Goal: Information Seeking & Learning: Understand process/instructions

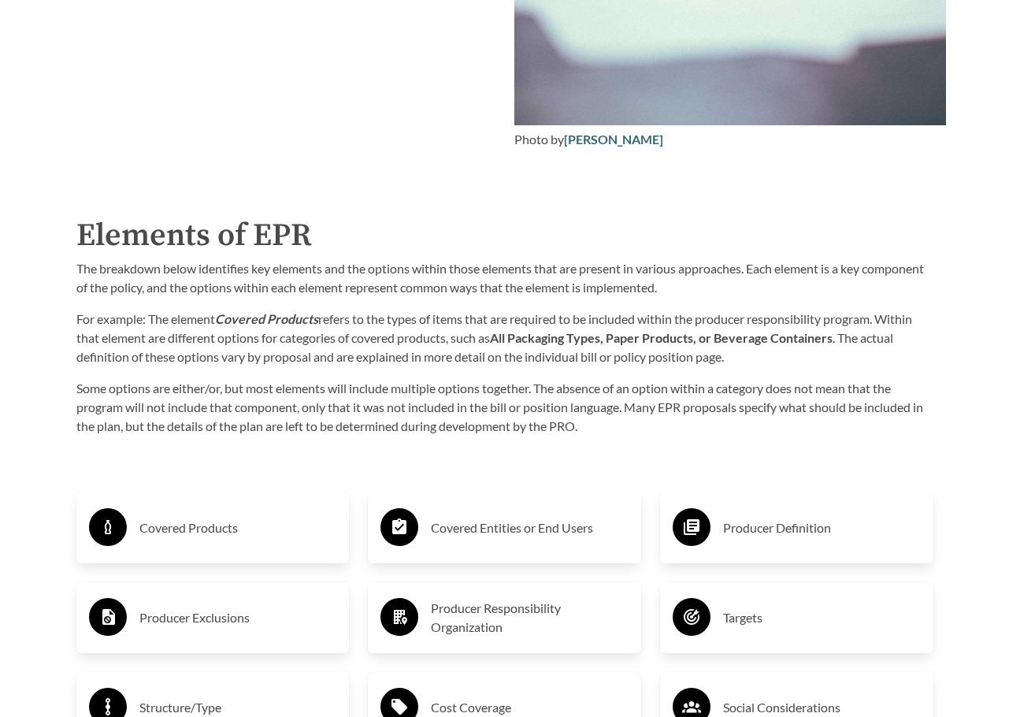
scroll to position [2442, 0]
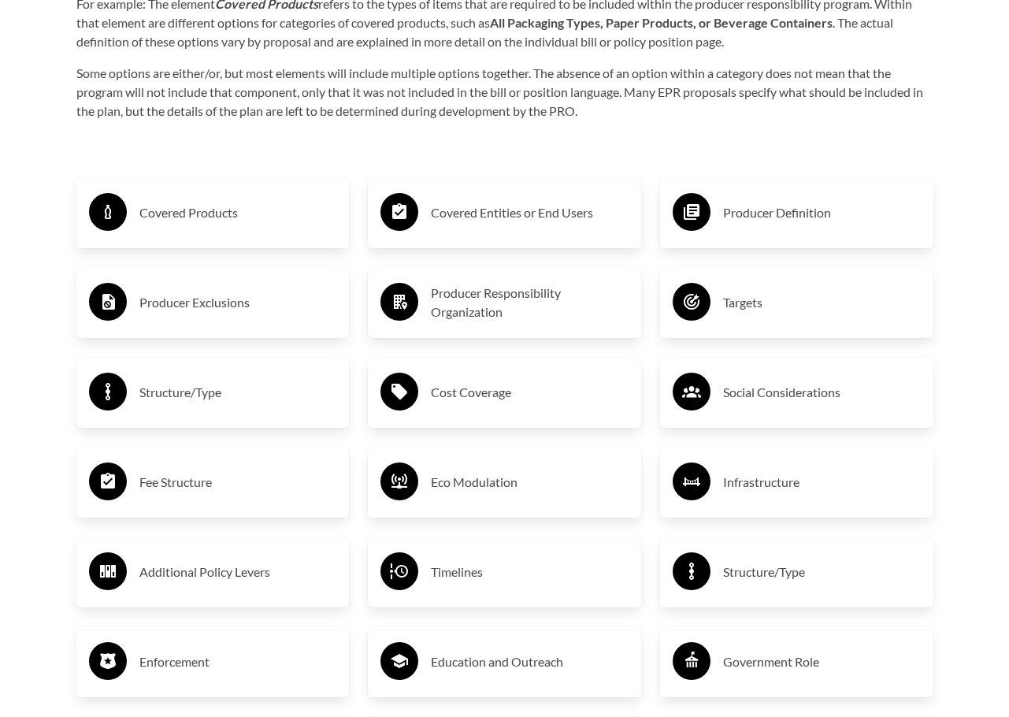
click at [198, 217] on h3 "Covered Products" at bounding box center [238, 212] width 198 height 25
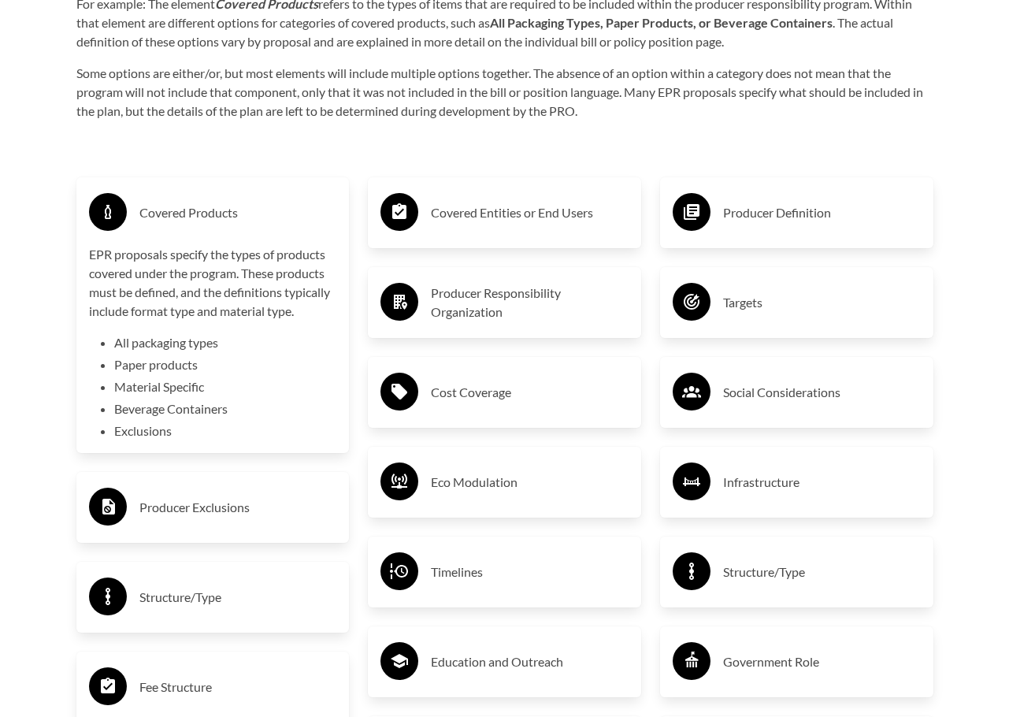
click at [531, 229] on div "Covered Entities or End Users" at bounding box center [504, 213] width 248 height 46
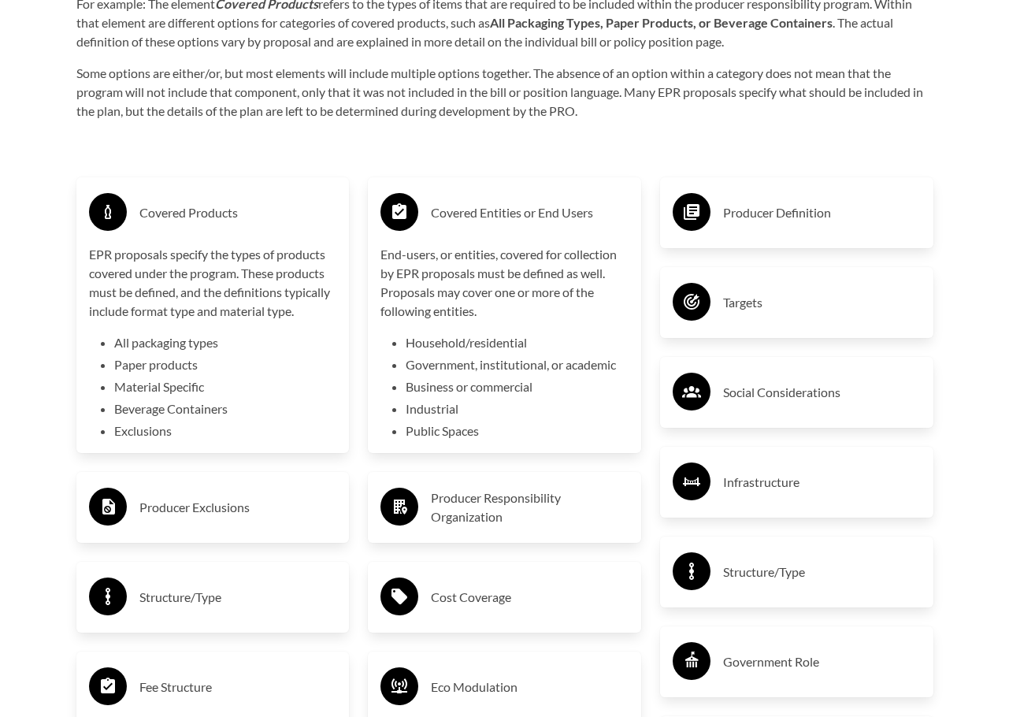
click at [720, 219] on div "Producer Definition" at bounding box center [797, 213] width 248 height 46
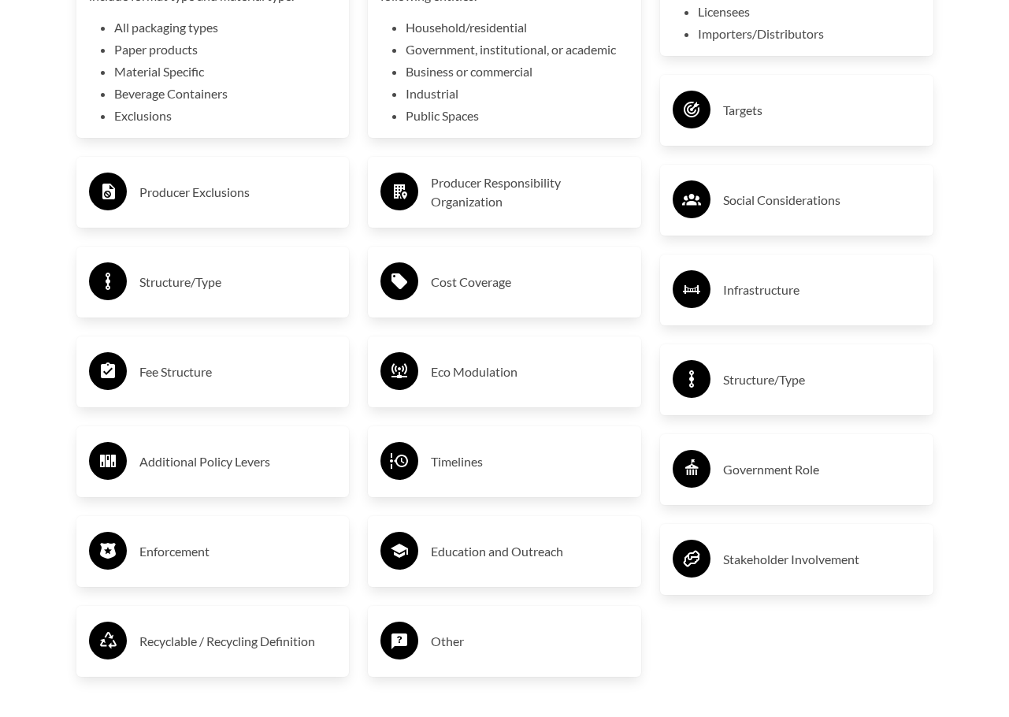
scroll to position [2915, 0]
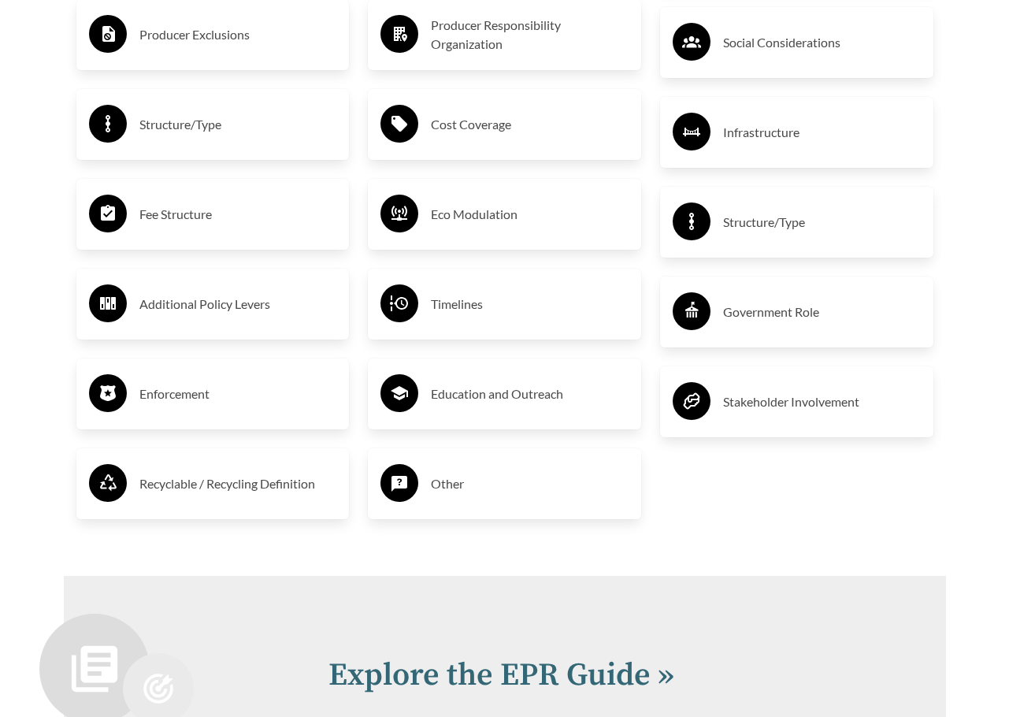
click at [236, 41] on h3 "Producer Exclusions" at bounding box center [238, 34] width 198 height 25
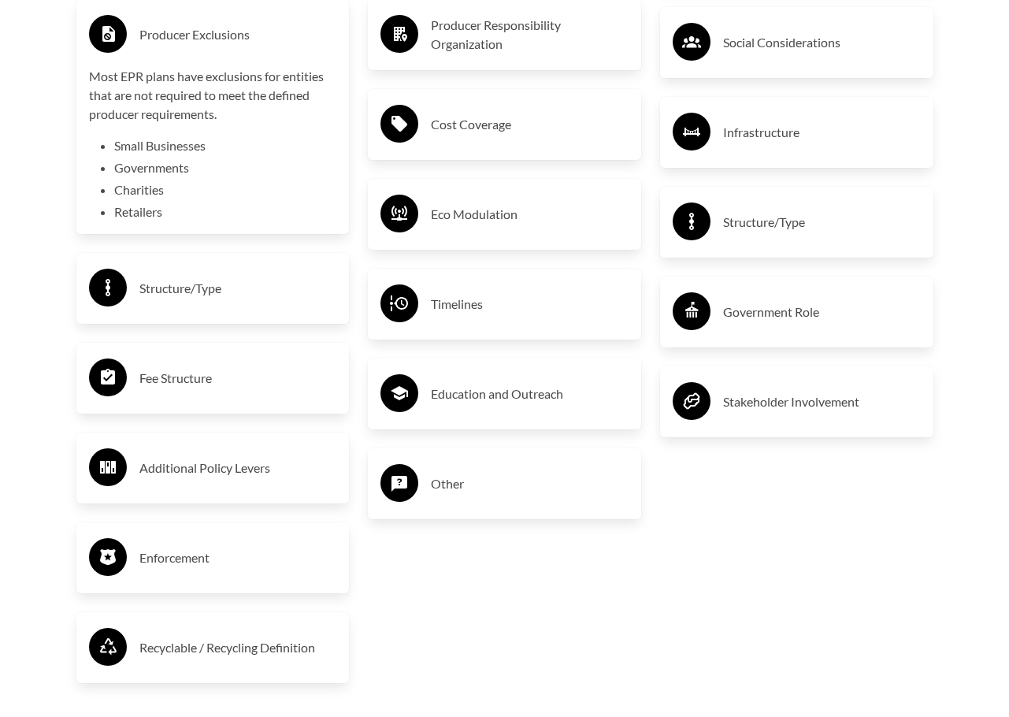
click at [236, 41] on h3 "Producer Exclusions" at bounding box center [238, 34] width 198 height 25
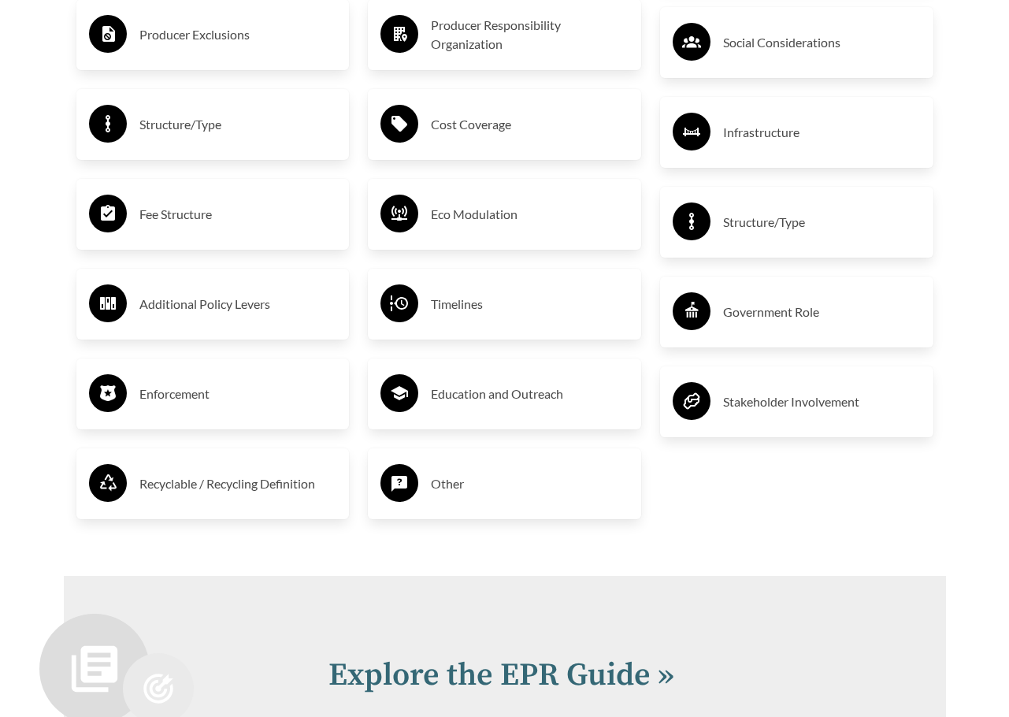
click at [418, 39] on circle at bounding box center [399, 34] width 38 height 38
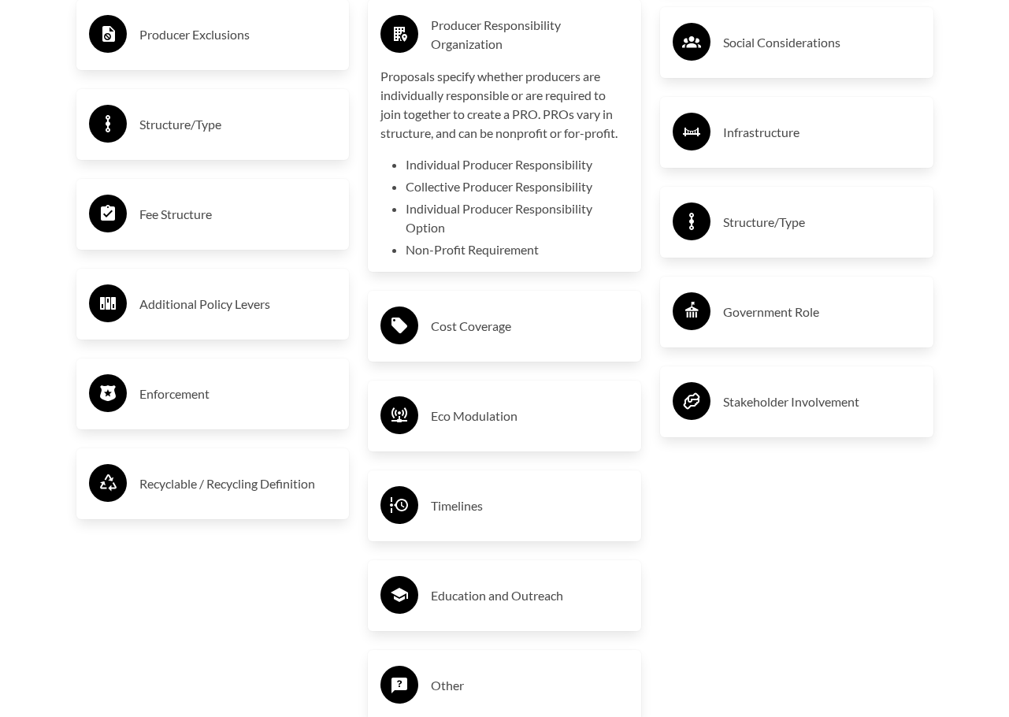
click at [271, 37] on h3 "Producer Exclusions" at bounding box center [238, 34] width 198 height 25
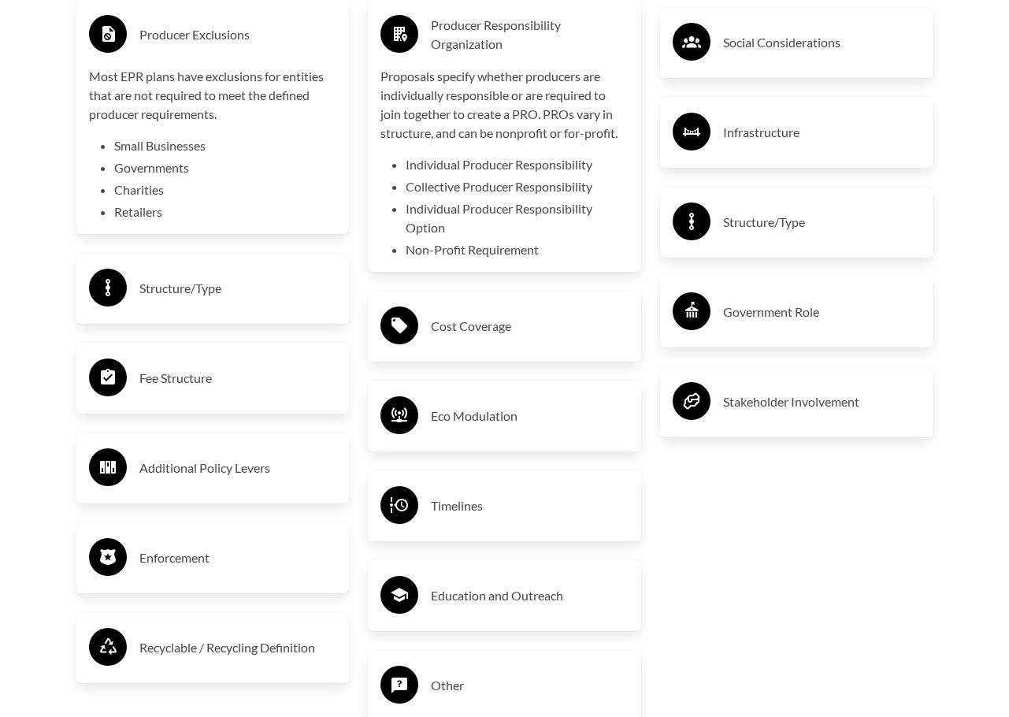
click at [271, 37] on h3 "Producer Exclusions" at bounding box center [238, 34] width 198 height 25
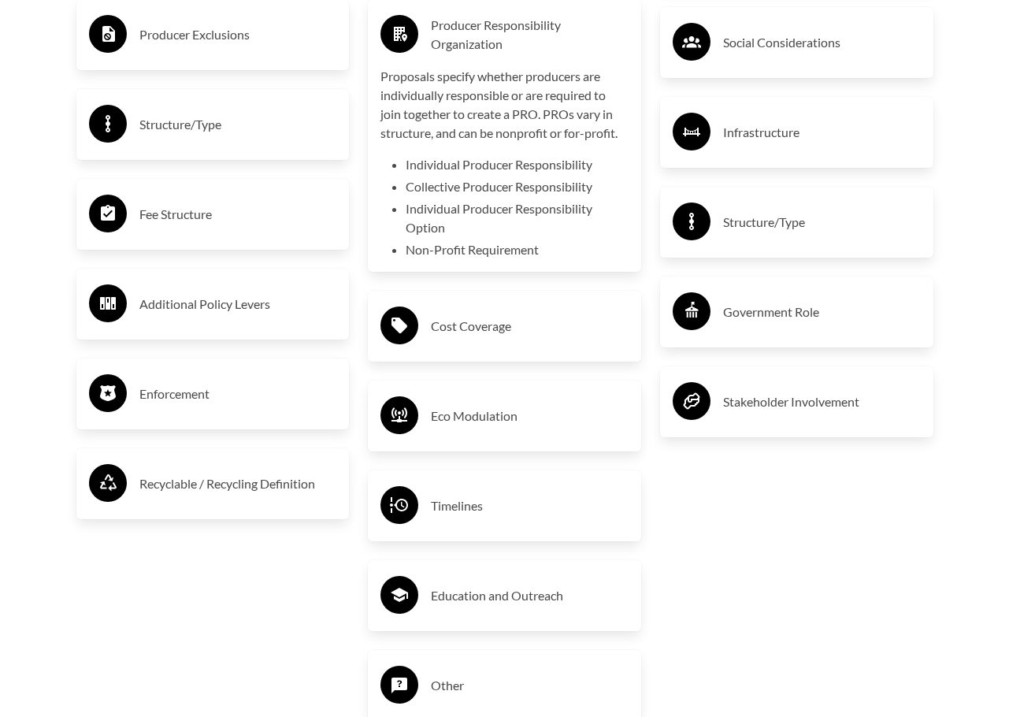
click at [160, 492] on h3 "Recyclable / Recycling Definition" at bounding box center [238, 483] width 198 height 25
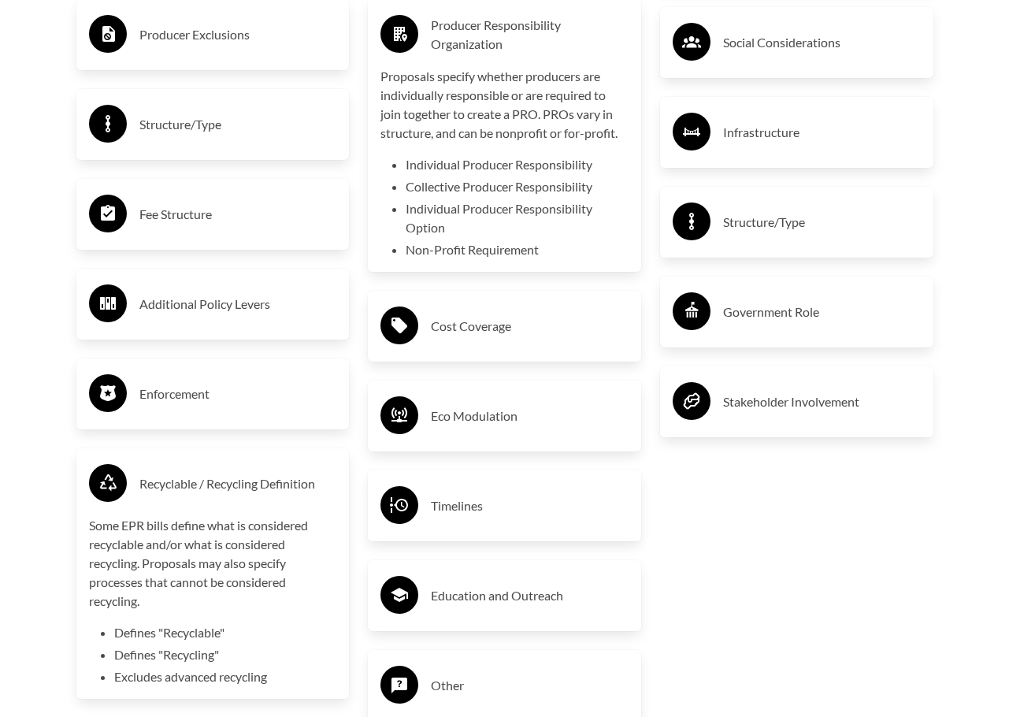
click at [163, 491] on h3 "Recyclable / Recycling Definition" at bounding box center [238, 483] width 198 height 25
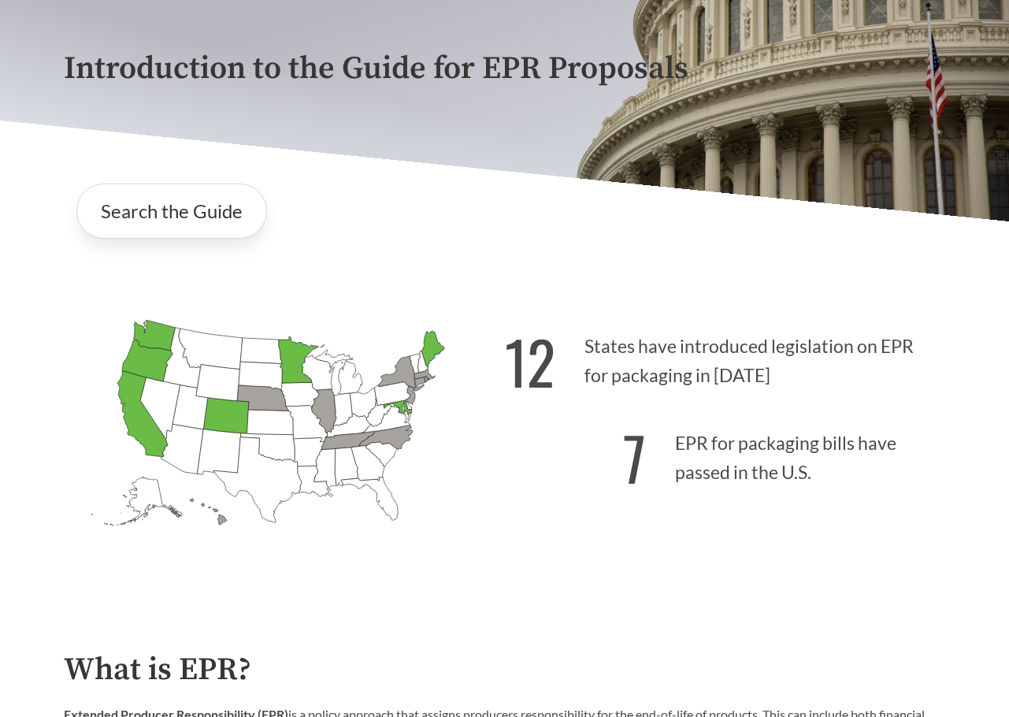
scroll to position [16, 0]
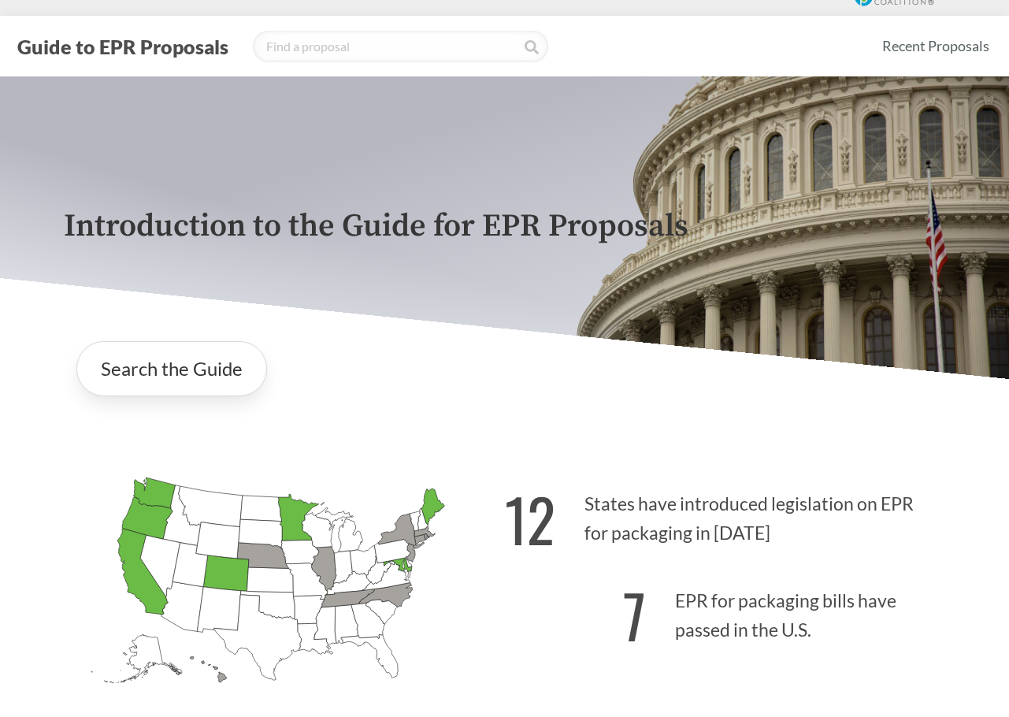
click at [785, 252] on div "Introduction to the Guide for EPR Proposals" at bounding box center [504, 227] width 907 height 302
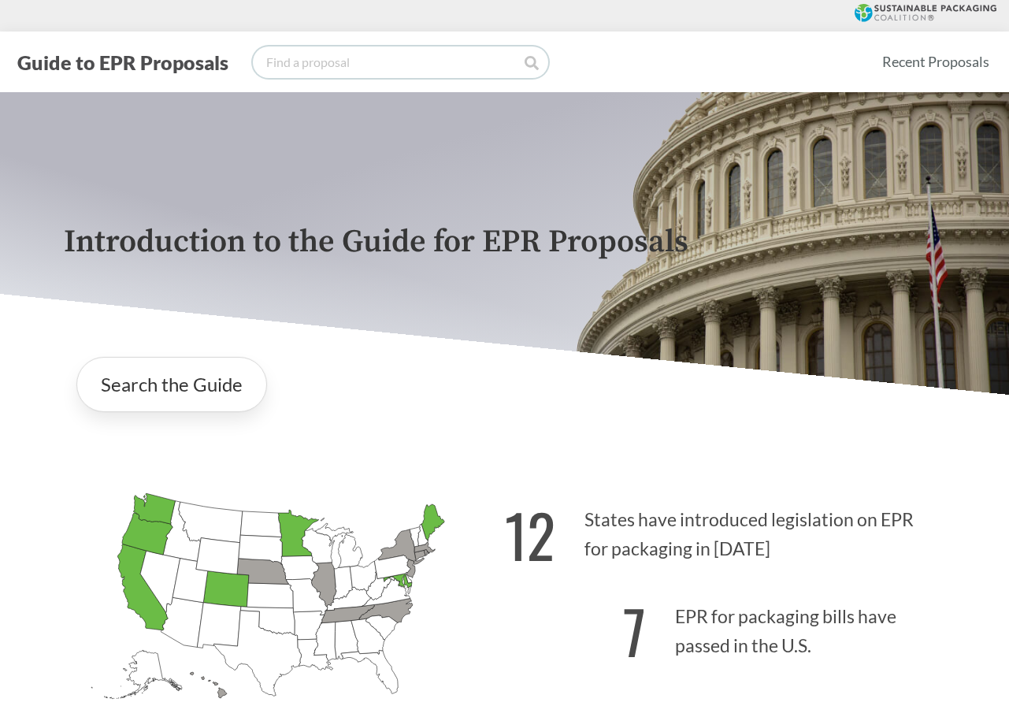
click at [300, 57] on input "search" at bounding box center [400, 62] width 295 height 32
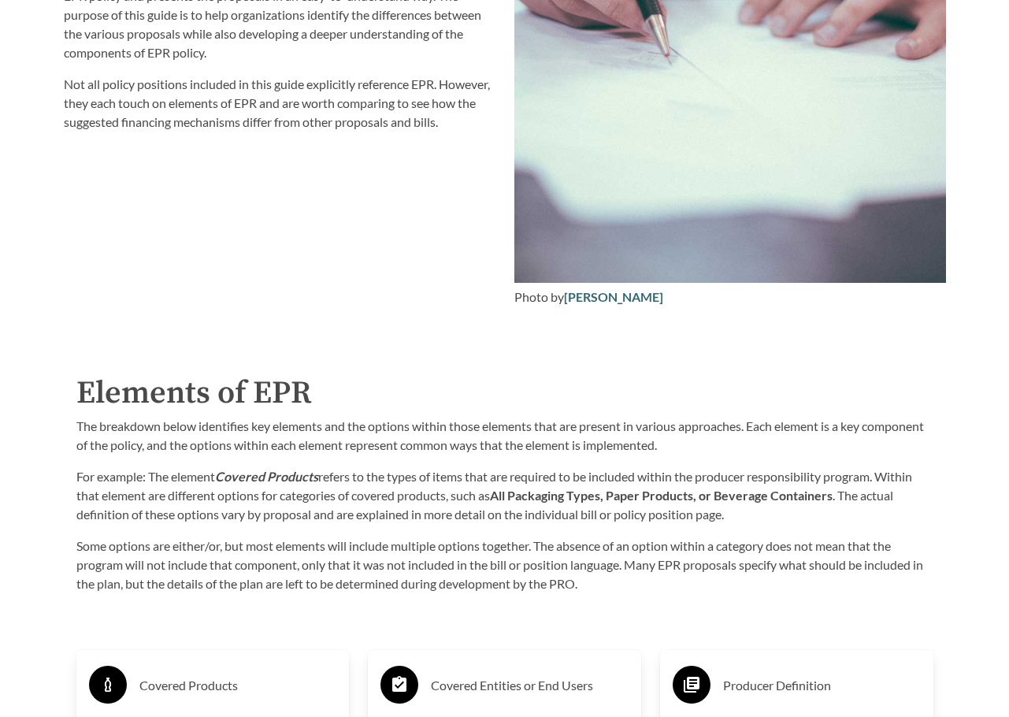
scroll to position [2442, 0]
